Goal: Information Seeking & Learning: Learn about a topic

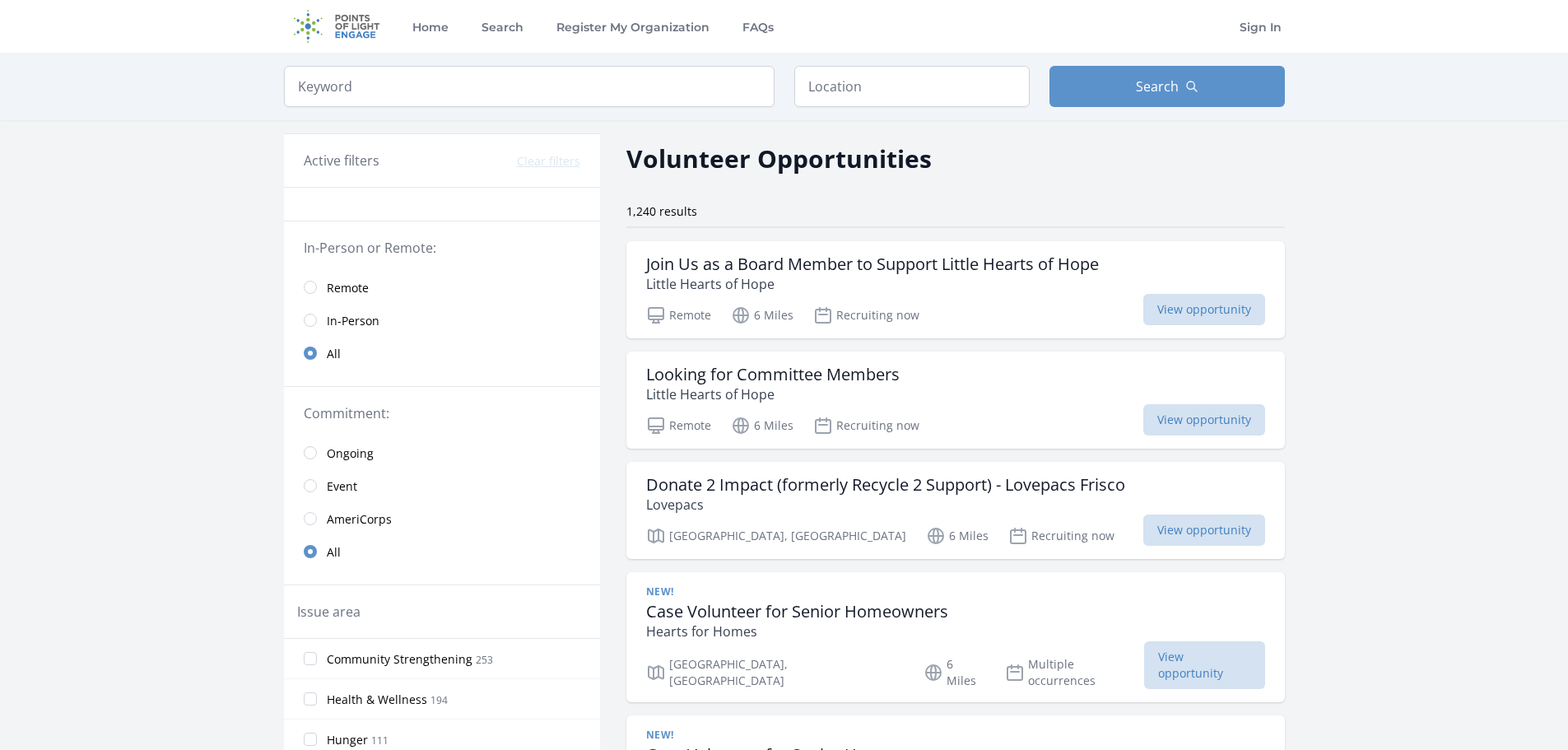
click at [337, 307] on link "In-Person" at bounding box center [442, 320] width 316 height 33
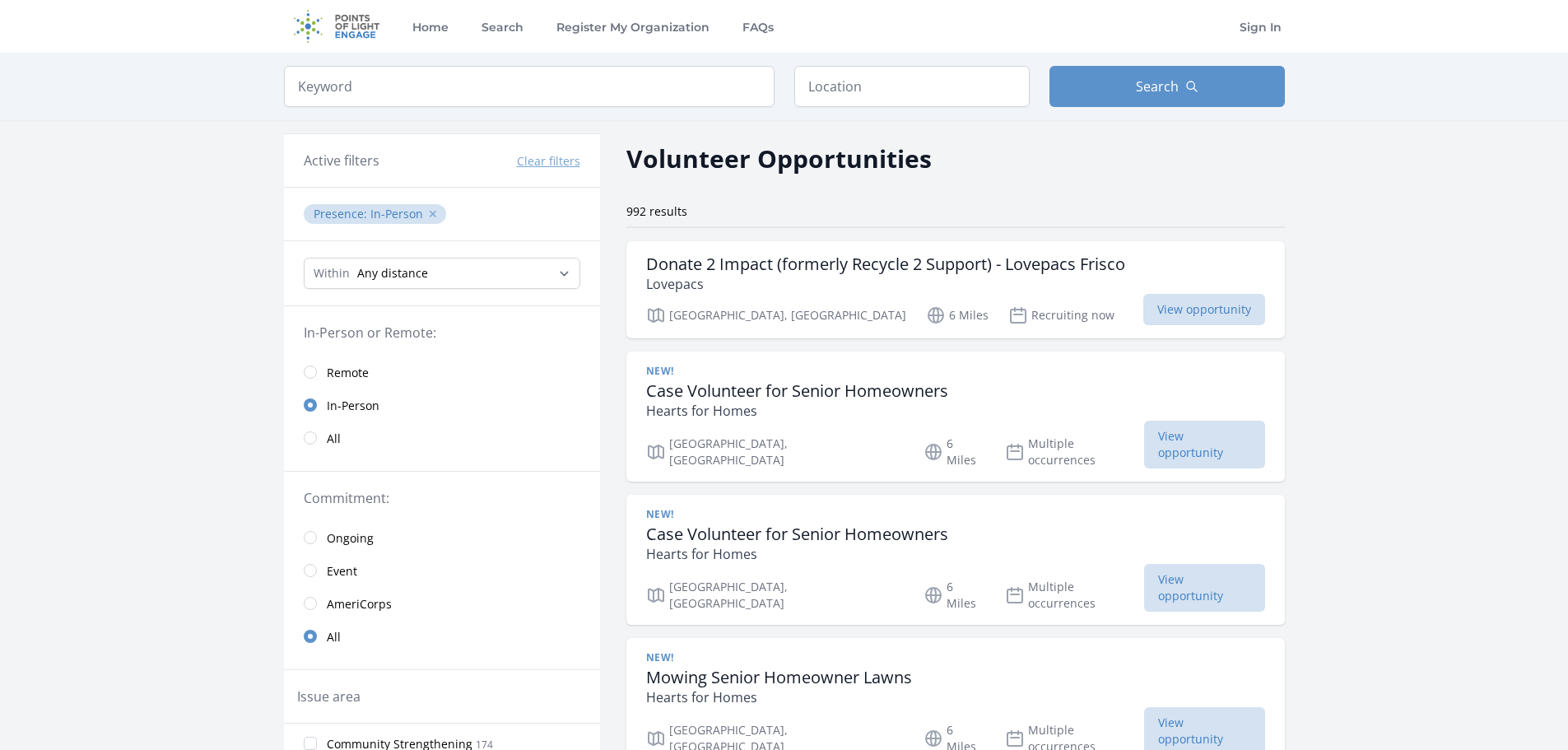
click at [430, 209] on button "✕" at bounding box center [433, 214] width 10 height 16
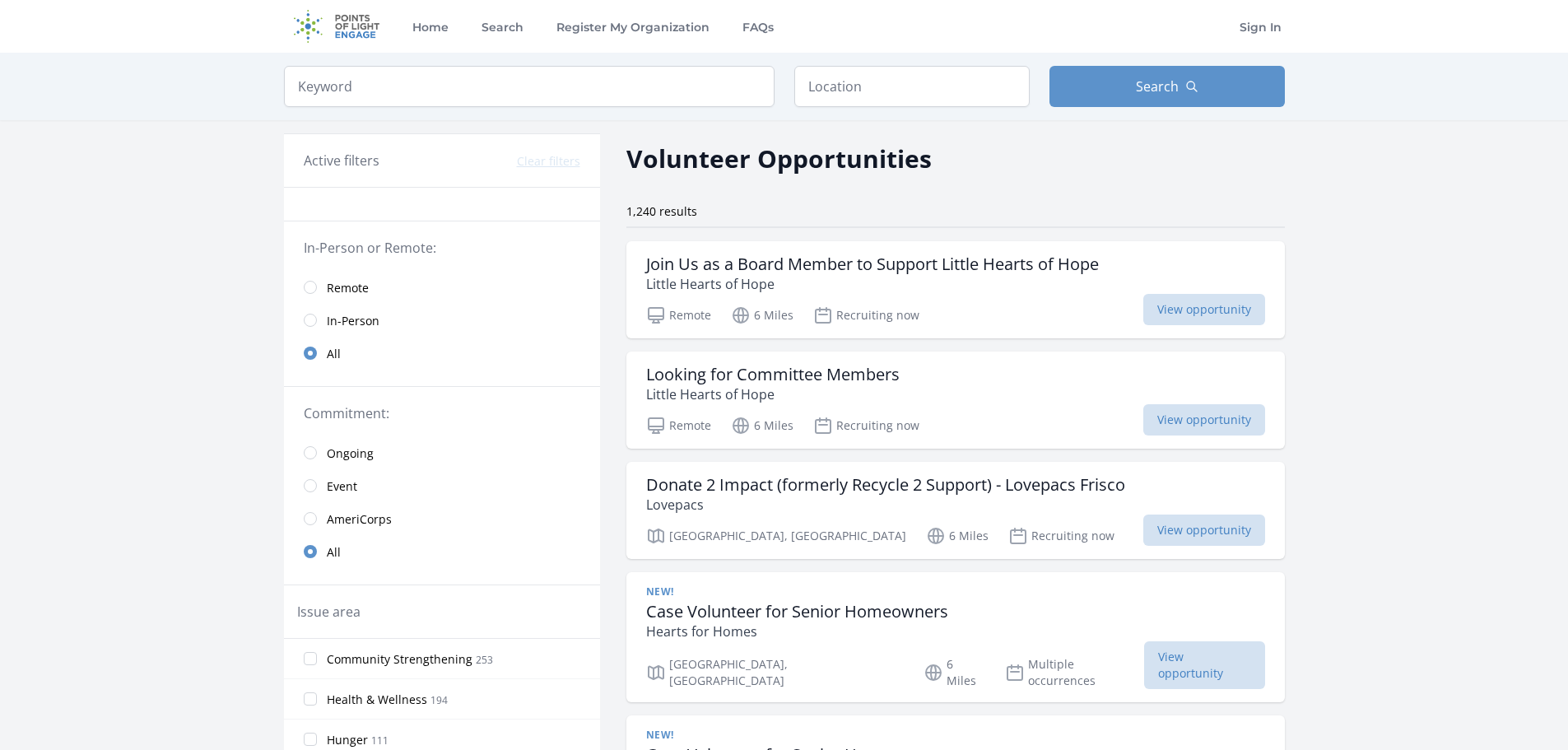
click at [354, 285] on span "Remote" at bounding box center [348, 287] width 42 height 16
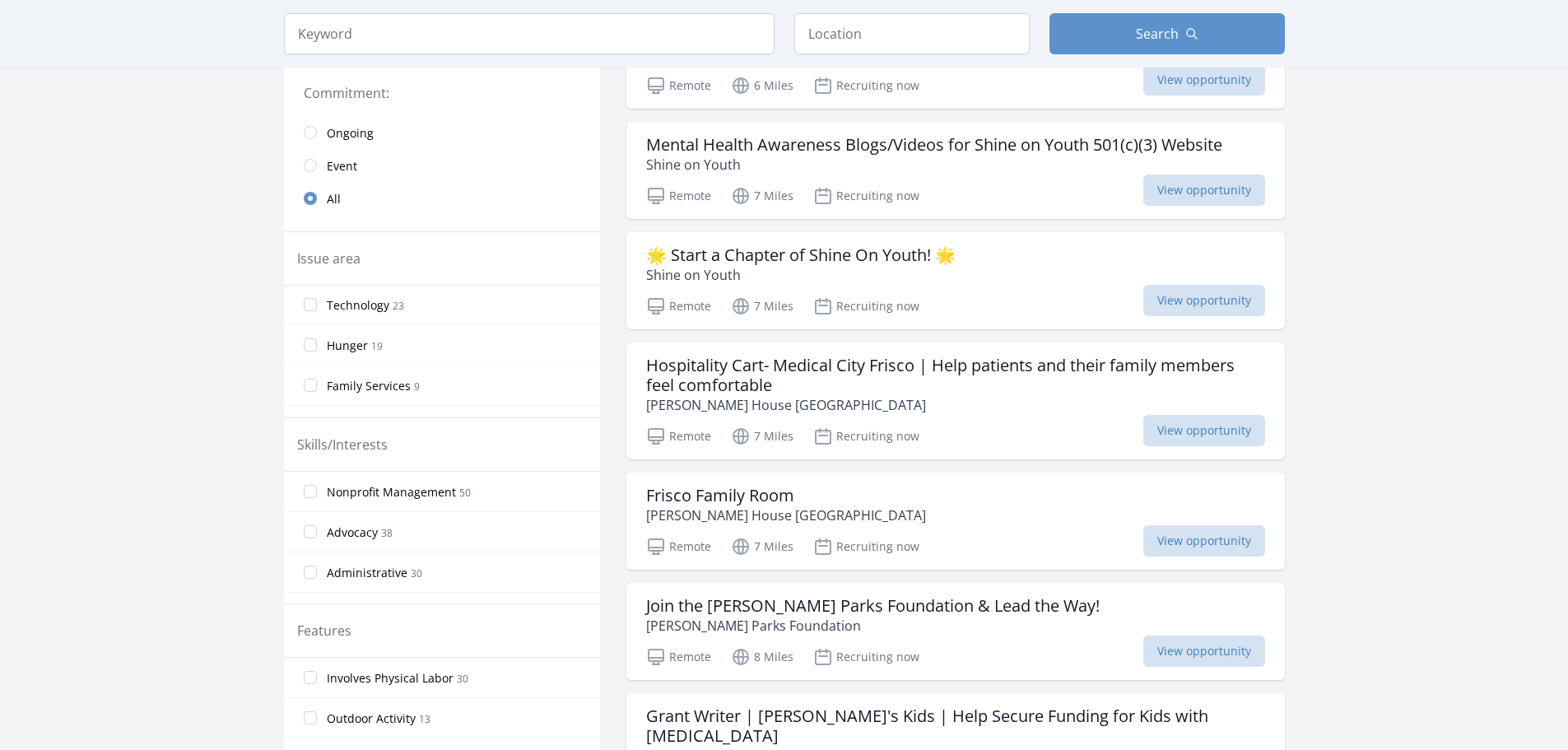
scroll to position [118, 0]
click at [361, 296] on label "Technology 23" at bounding box center [442, 307] width 316 height 33
click at [317, 302] on input "Technology 23" at bounding box center [311, 308] width 14 height 14
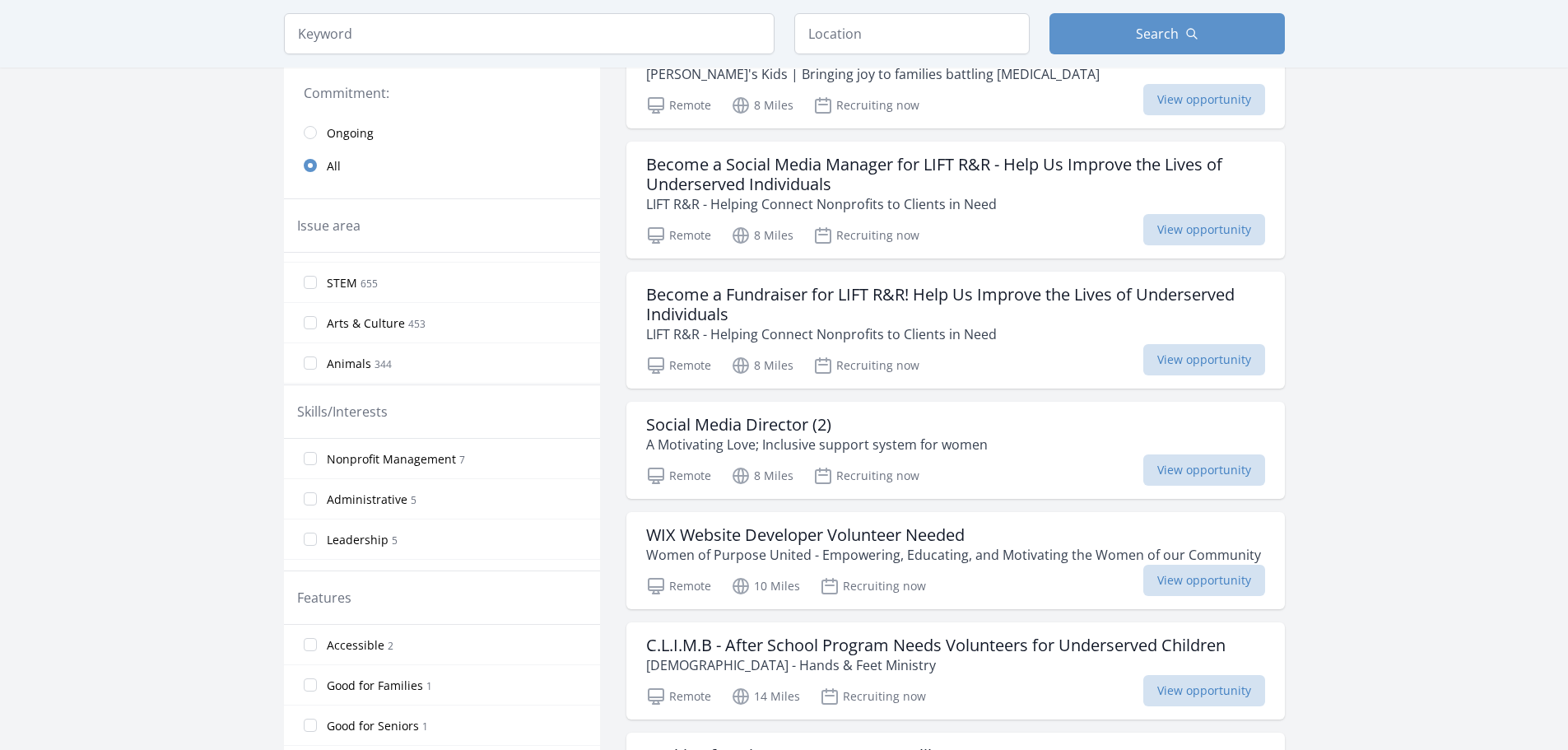
scroll to position [274, 0]
click at [342, 280] on span "STEM" at bounding box center [342, 281] width 30 height 16
click at [317, 280] on input "STEM 655" at bounding box center [311, 281] width 14 height 14
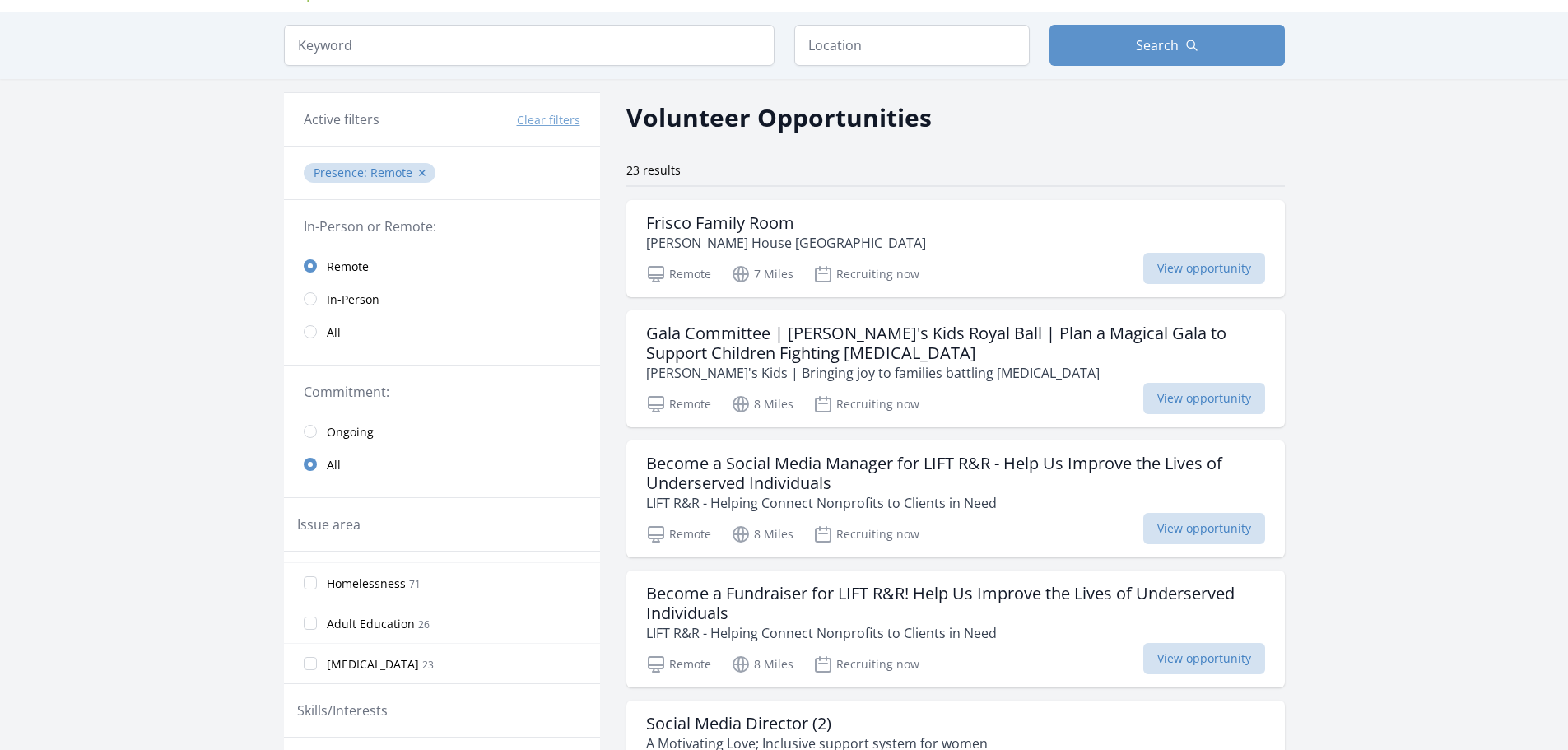
scroll to position [39, 0]
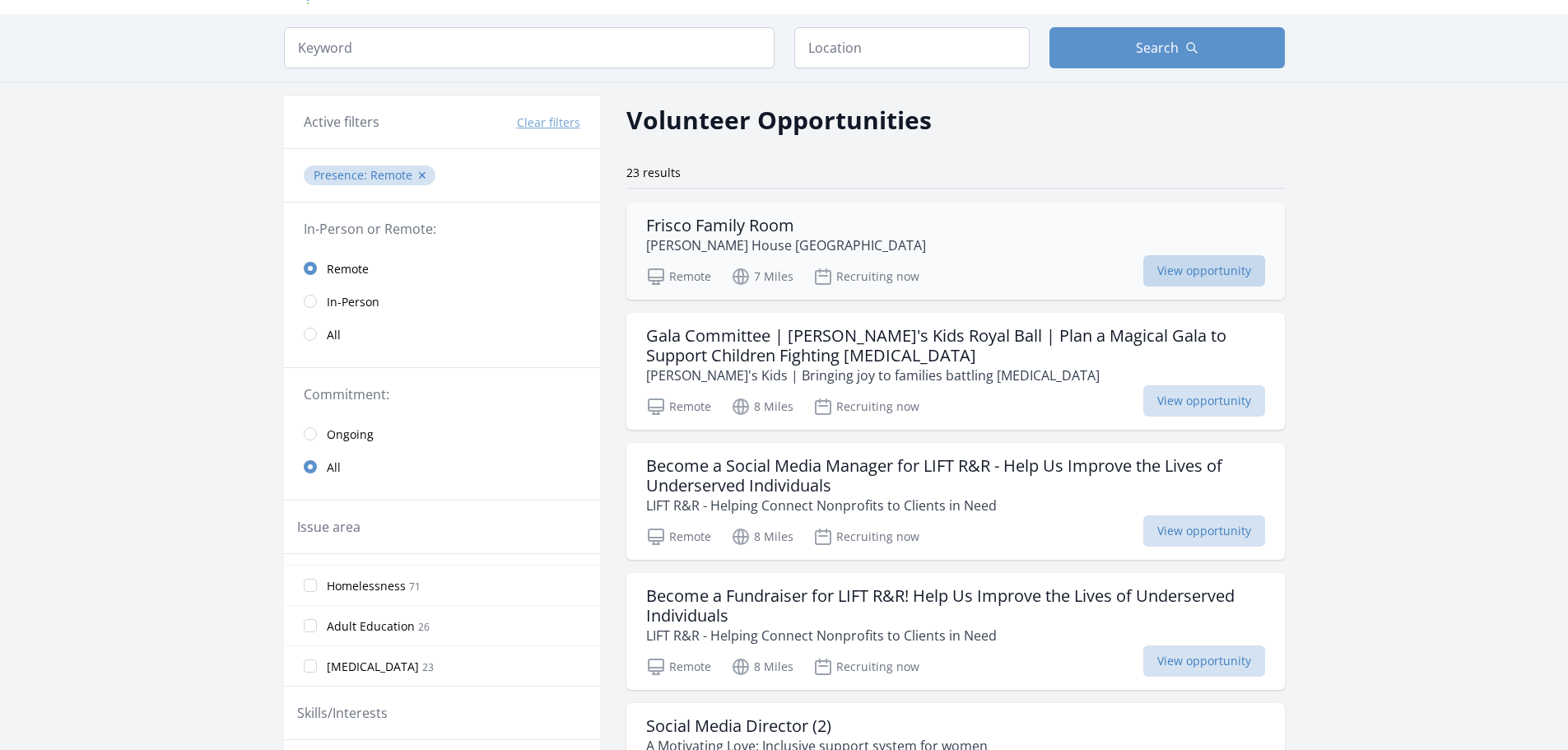
click at [1202, 278] on span "View opportunity" at bounding box center [1204, 270] width 122 height 31
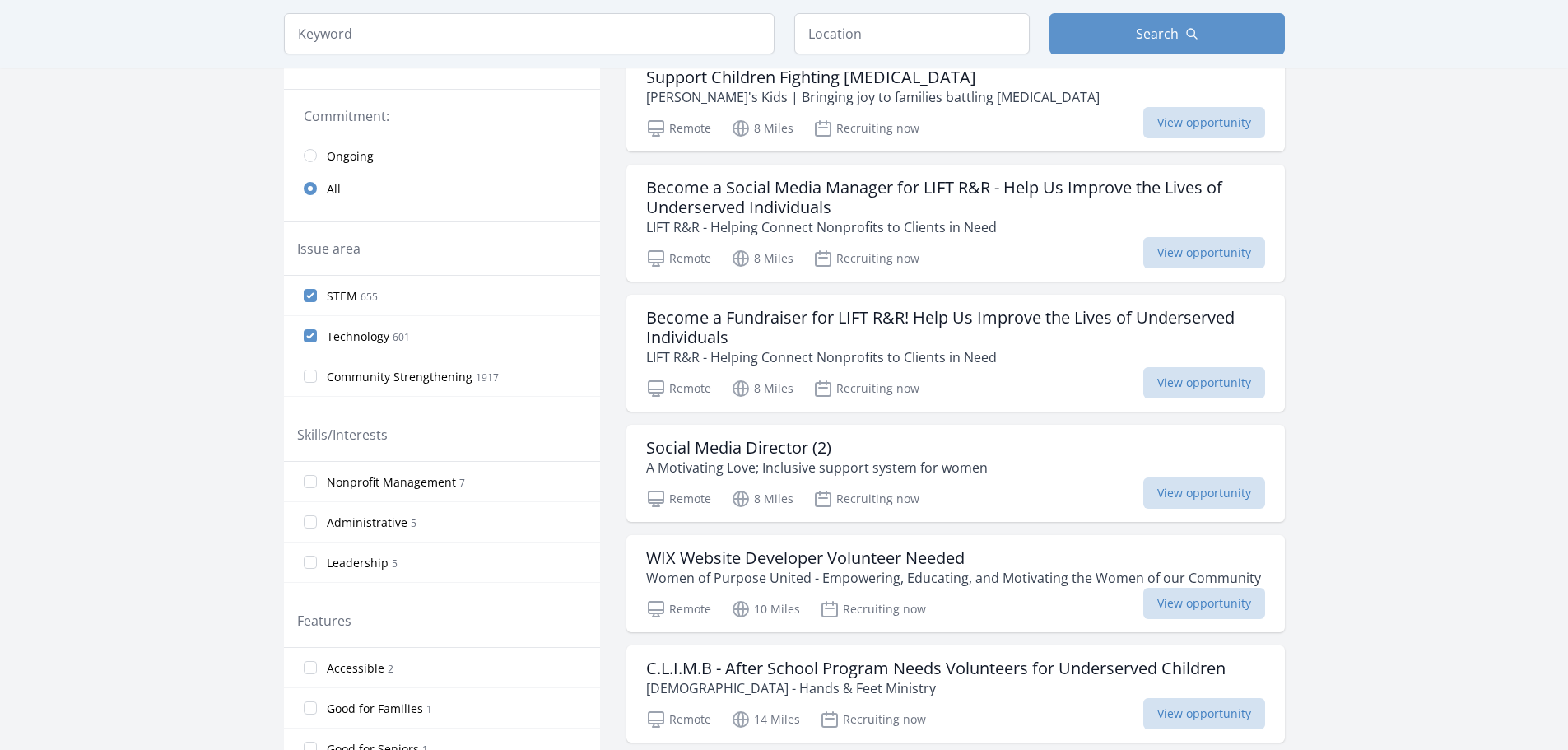
scroll to position [957, 0]
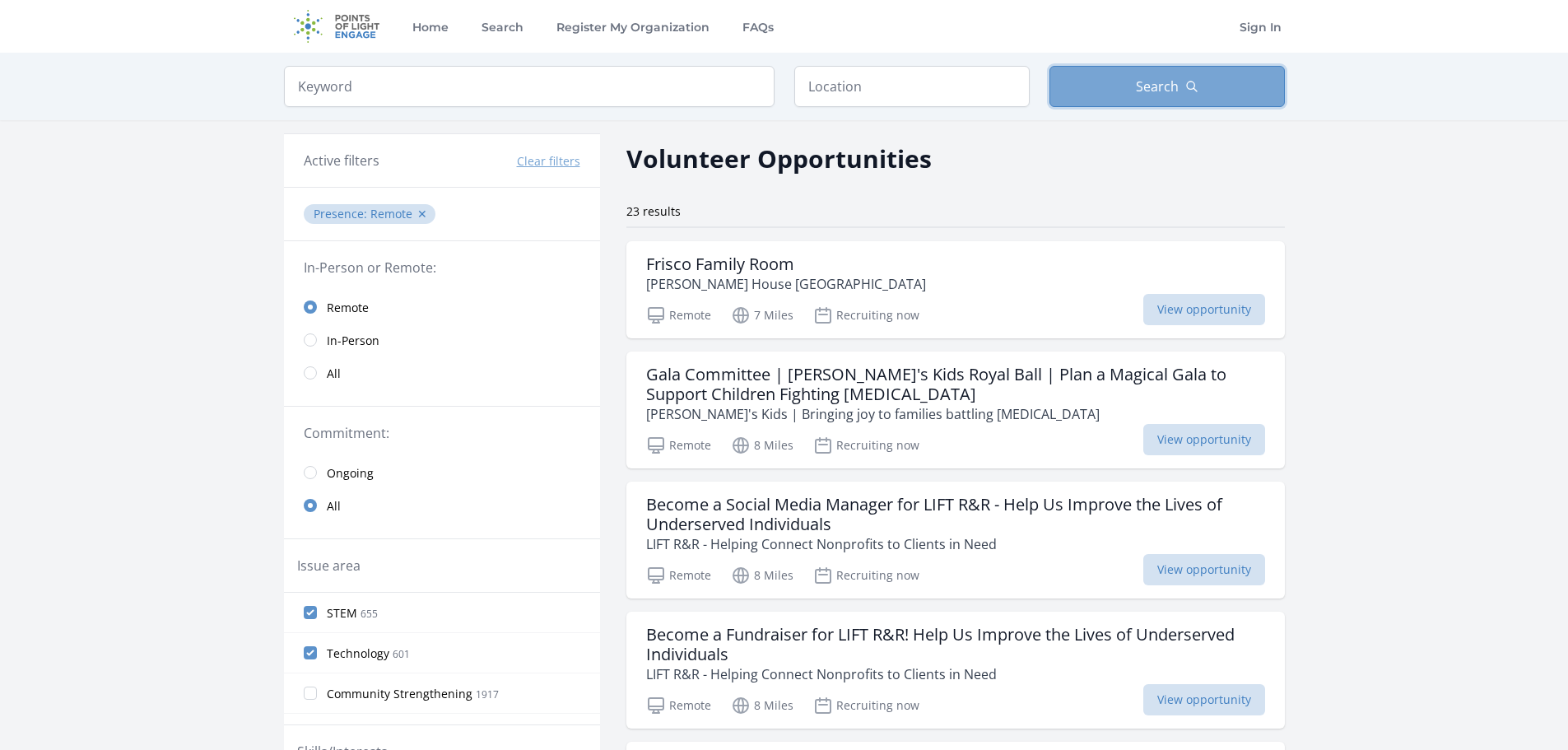
click at [1182, 95] on button "Search" at bounding box center [1167, 86] width 236 height 41
click at [1158, 82] on span "Search" at bounding box center [1157, 86] width 43 height 19
click at [420, 213] on button "✕" at bounding box center [422, 214] width 10 height 16
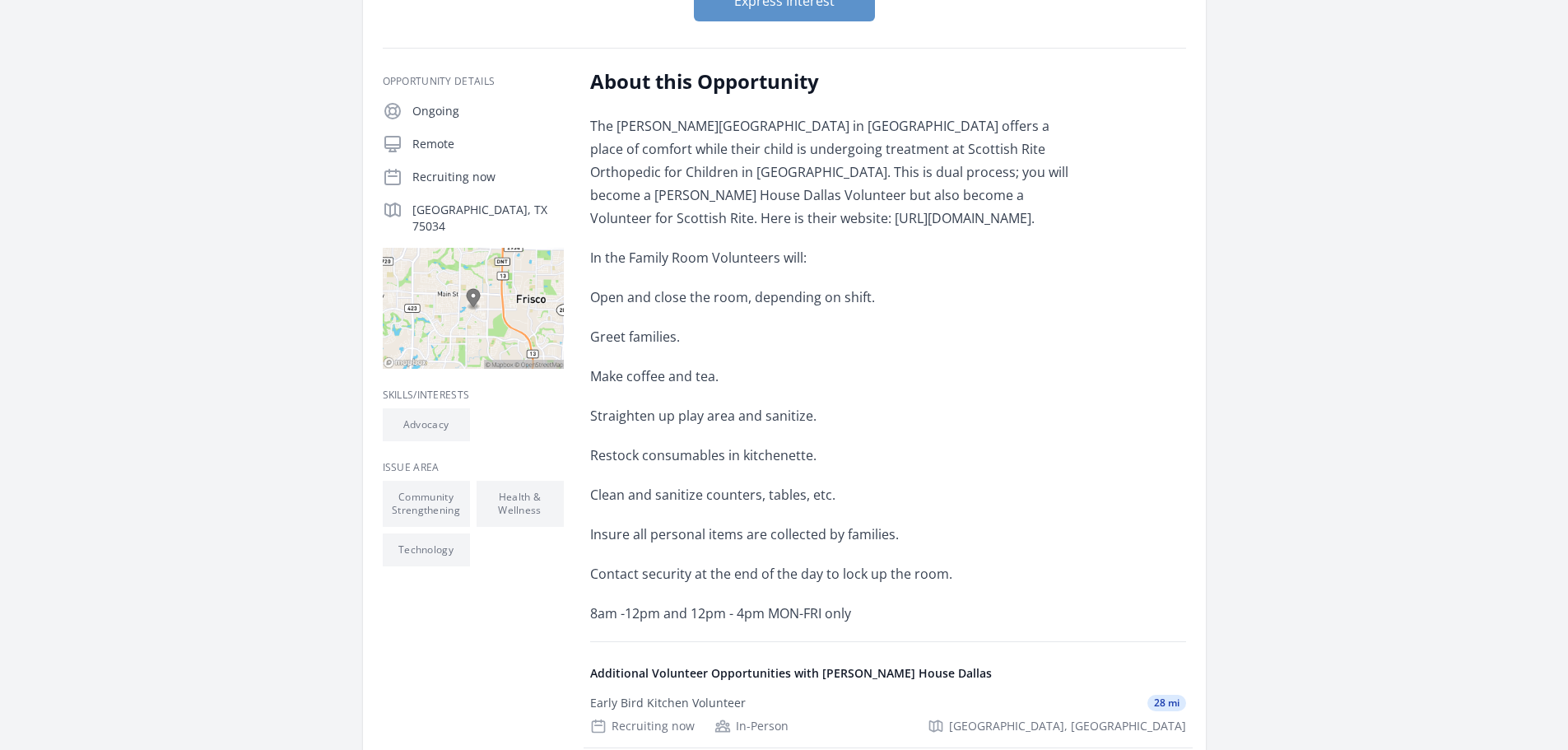
scroll to position [235, 0]
